Goal: Task Accomplishment & Management: Manage account settings

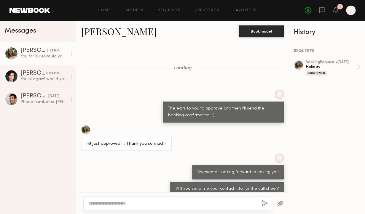
scroll to position [637, 0]
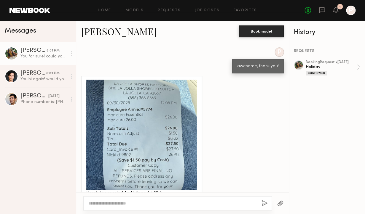
click at [47, 25] on div "Messages" at bounding box center [38, 31] width 76 height 21
click at [358, 9] on header "Home Models Requests Job Posts Favorites Sign Out No fees up to $5,000 1 P" at bounding box center [182, 10] width 365 height 21
click at [351, 12] on div at bounding box center [350, 10] width 9 height 9
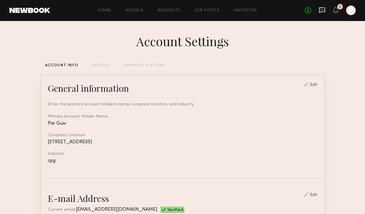
click at [321, 13] on icon at bounding box center [321, 10] width 7 height 7
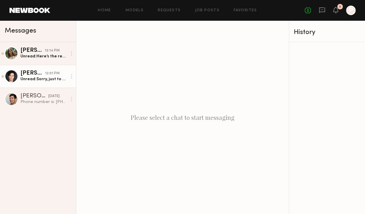
click at [54, 78] on div "Unread: Sorry, just to confirm if I am able to get a manicure we want the spark…" at bounding box center [43, 79] width 46 height 6
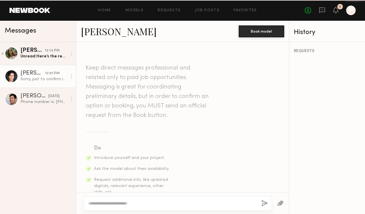
scroll to position [811, 0]
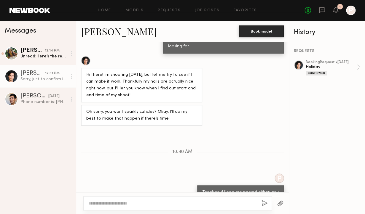
click at [143, 202] on textarea at bounding box center [172, 203] width 168 height 6
click at [136, 201] on textarea at bounding box center [172, 203] width 168 height 6
type textarea "**********"
click at [264, 206] on button "button" at bounding box center [264, 203] width 7 height 7
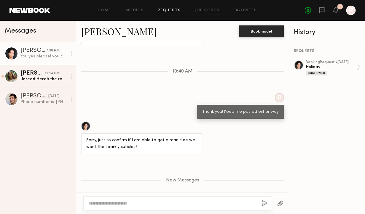
click at [175, 11] on link "Requests" at bounding box center [169, 11] width 23 height 4
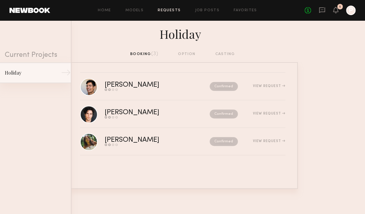
click at [34, 74] on div "Holiday" at bounding box center [31, 72] width 52 height 7
click at [11, 73] on div "Holiday" at bounding box center [31, 72] width 52 height 7
click at [17, 73] on div "Holiday" at bounding box center [31, 72] width 52 height 7
click at [335, 12] on icon at bounding box center [335, 12] width 2 height 1
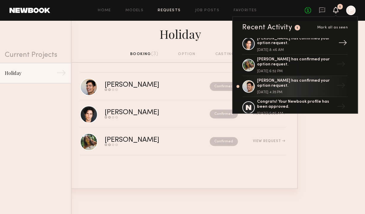
scroll to position [39, 0]
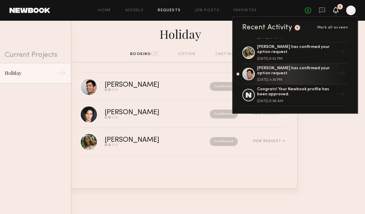
click at [352, 12] on div at bounding box center [350, 10] width 9 height 9
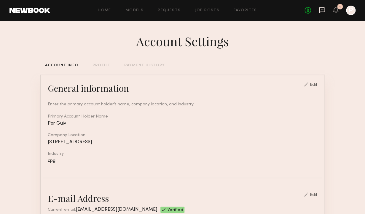
click at [322, 8] on icon at bounding box center [322, 10] width 6 height 6
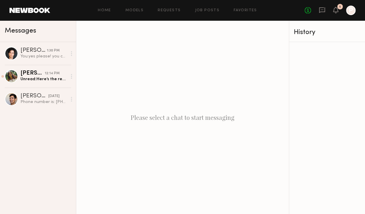
click at [331, 11] on div "No fees up to $5,000 1 P" at bounding box center [329, 10] width 51 height 9
click at [337, 10] on icon at bounding box center [335, 10] width 5 height 4
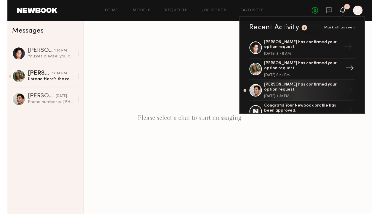
scroll to position [39, 0]
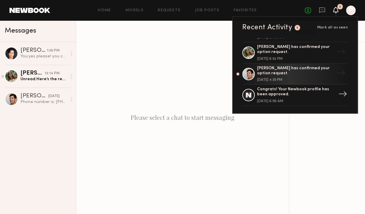
click at [289, 93] on div "Congrats! Your Newbook profile has been approved." at bounding box center [295, 92] width 77 height 10
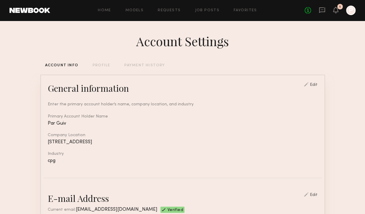
click at [103, 65] on div "PROFILE" at bounding box center [100, 66] width 17 height 4
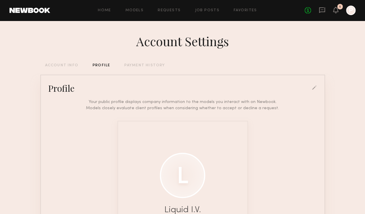
click at [325, 12] on div "No fees up to $5,000 1 P" at bounding box center [329, 10] width 51 height 9
click at [319, 12] on icon at bounding box center [322, 10] width 6 height 6
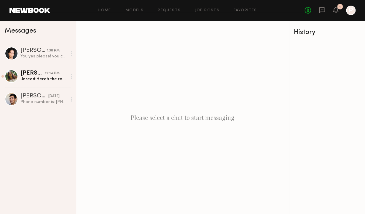
click at [332, 11] on div "No fees up to $5,000 1 P" at bounding box center [329, 10] width 51 height 9
click at [339, 12] on div "No fees up to $5,000 1 P" at bounding box center [329, 10] width 51 height 9
click at [336, 12] on icon at bounding box center [335, 10] width 5 height 4
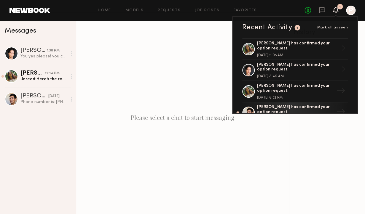
click at [336, 12] on icon at bounding box center [335, 10] width 5 height 4
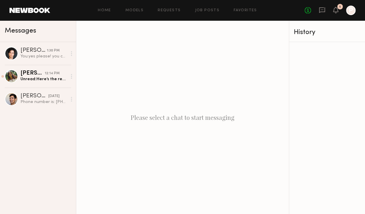
click at [350, 11] on div at bounding box center [350, 10] width 9 height 9
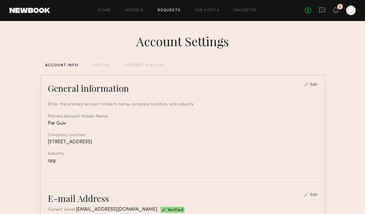
click at [178, 11] on link "Requests" at bounding box center [169, 11] width 23 height 4
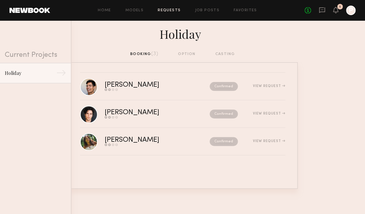
click at [192, 55] on div "booking (3) option casting" at bounding box center [182, 54] width 105 height 7
click at [226, 54] on div "booking (3) option casting" at bounding box center [182, 54] width 105 height 7
click at [182, 56] on div "booking (3) option casting" at bounding box center [182, 54] width 105 height 7
click at [185, 52] on div "booking (3) option casting" at bounding box center [182, 54] width 105 height 7
click at [27, 73] on div "Holiday" at bounding box center [31, 72] width 52 height 7
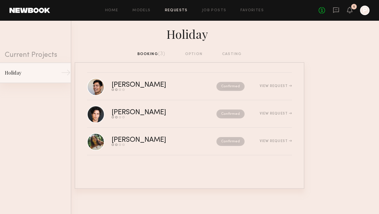
click at [30, 76] on link "Holiday →" at bounding box center [35, 72] width 71 height 21
click at [67, 73] on div "→" at bounding box center [66, 74] width 10 height 12
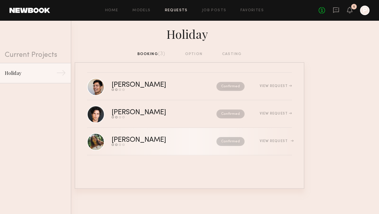
click at [270, 140] on div "View Request" at bounding box center [276, 141] width 32 height 4
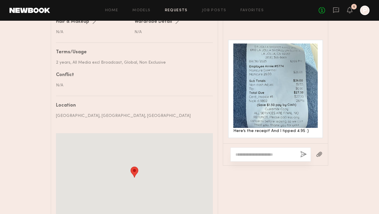
scroll to position [261, 0]
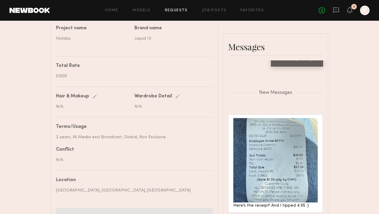
click at [100, 138] on div "2 years, All Media excl Broadcast, Global, Non Exclusive" at bounding box center [132, 137] width 153 height 6
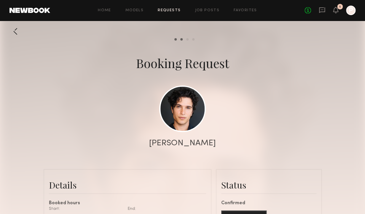
scroll to position [944, 0]
